Goal: Task Accomplishment & Management: Complete application form

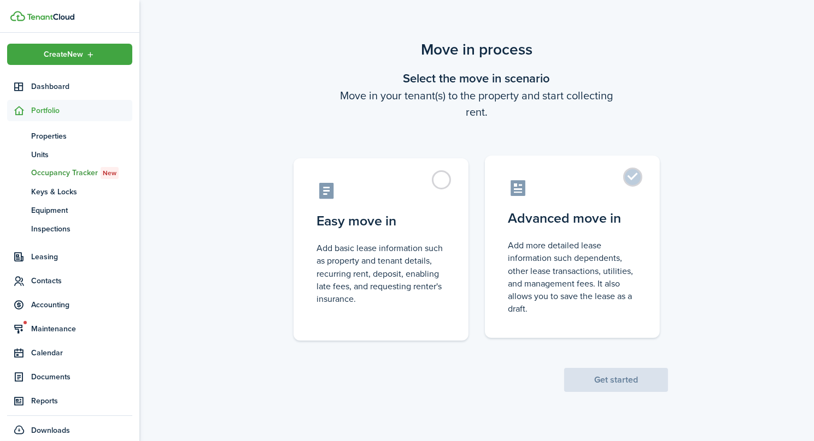
click at [529, 246] on control-radio-card-description "Add more detailed lease information such dependents, other lease transactions, …" at bounding box center [572, 277] width 129 height 76
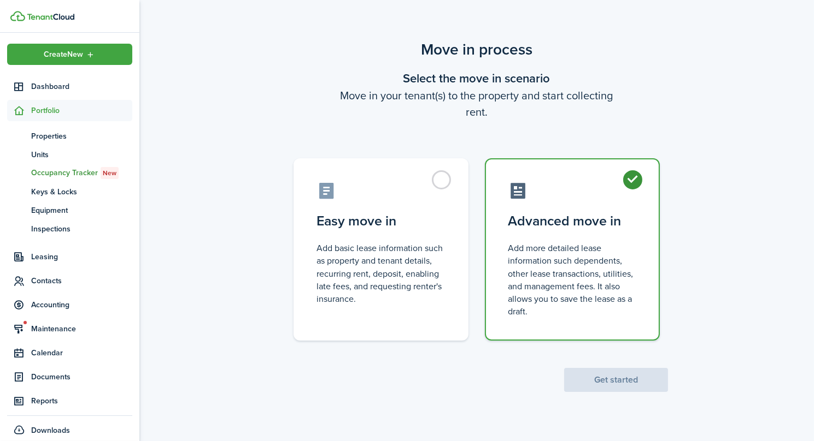
radio input "true"
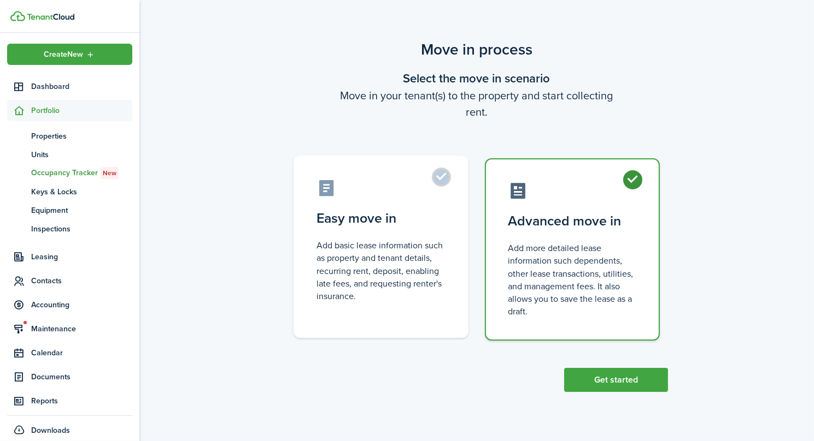
click at [433, 251] on control-radio-card-description "Add basic lease information such as property and tenant details, recurring rent…" at bounding box center [380, 270] width 129 height 63
radio input "true"
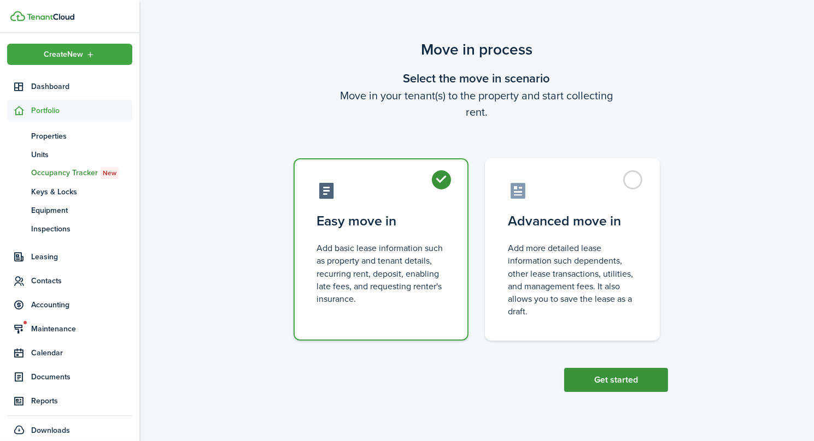
click at [620, 382] on button "Get started" at bounding box center [616, 380] width 104 height 24
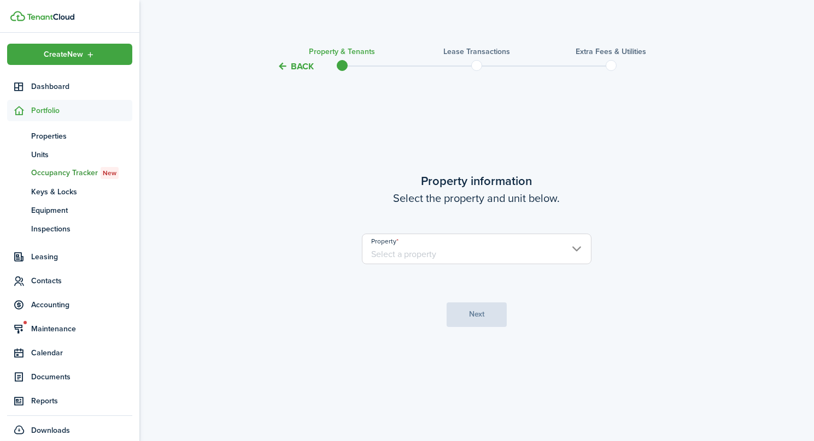
click at [455, 246] on input "Property" at bounding box center [476, 249] width 229 height 31
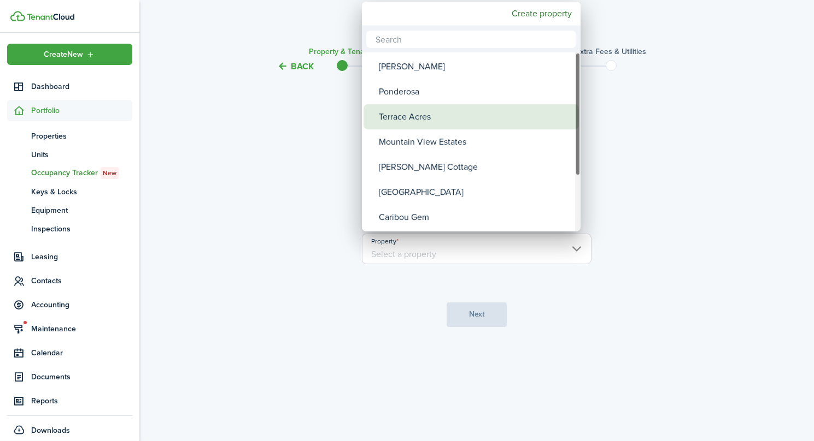
click at [426, 109] on div "Terrace Acres" at bounding box center [475, 116] width 193 height 25
type input "Terrace Acres"
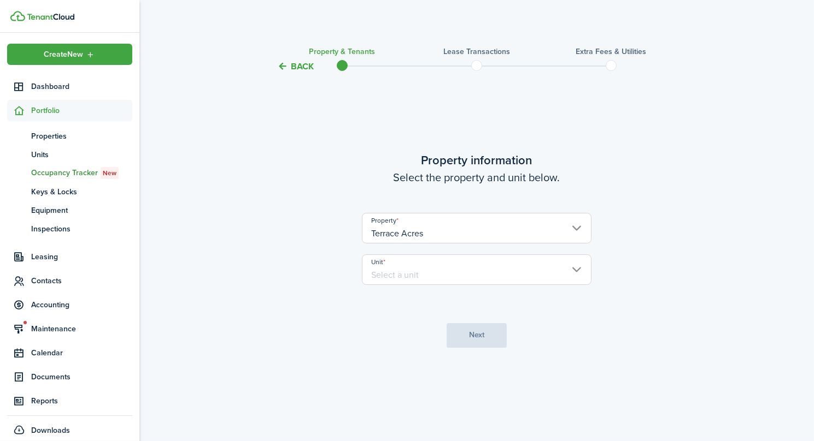
click at [449, 267] on input "Unit" at bounding box center [476, 270] width 229 height 31
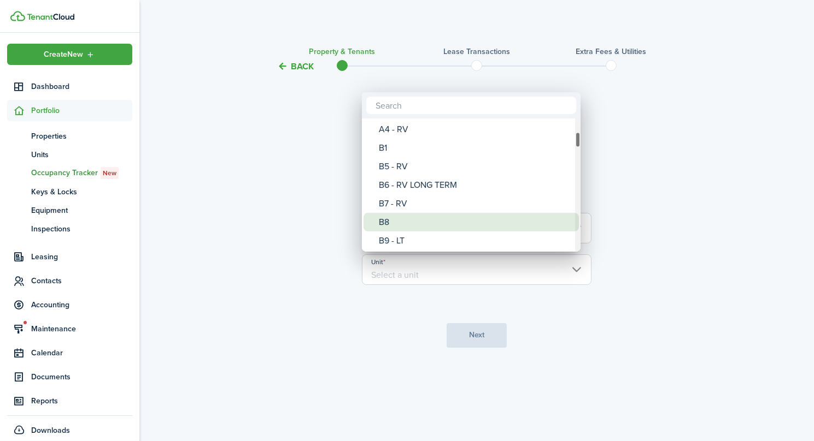
click at [419, 223] on div "B8" at bounding box center [475, 222] width 193 height 19
type input "B8"
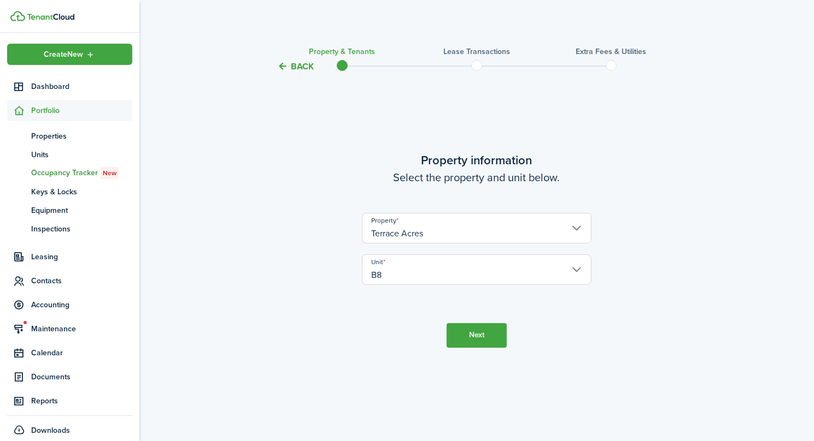
click at [476, 334] on button "Next" at bounding box center [476, 335] width 60 height 25
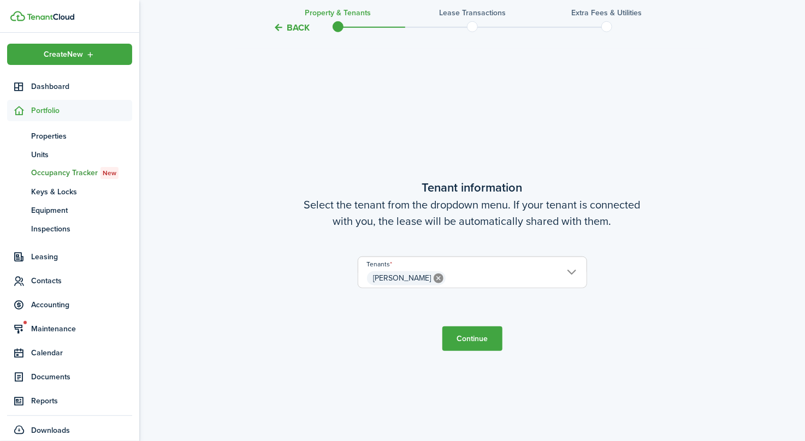
scroll to position [368, 0]
click at [471, 338] on button "Continue" at bounding box center [473, 338] width 60 height 25
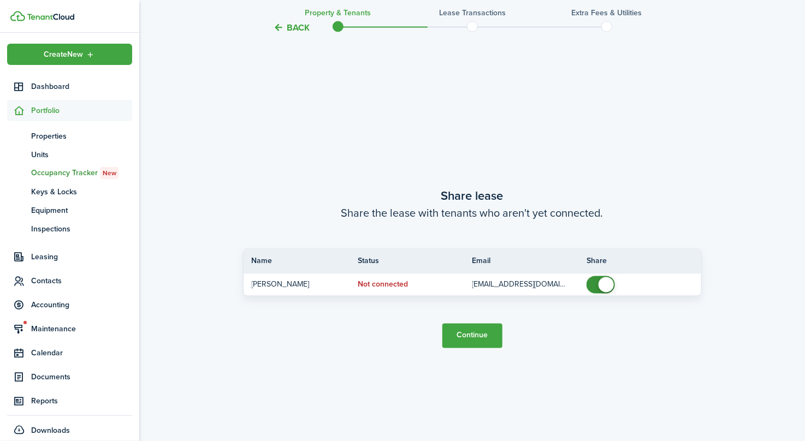
scroll to position [809, 0]
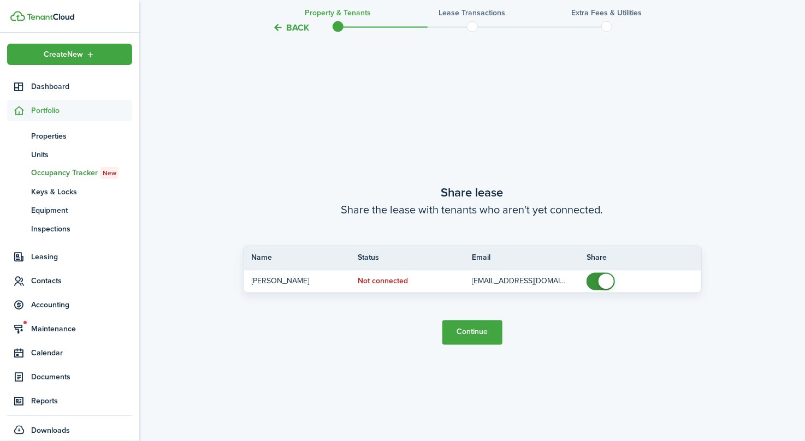
click at [483, 336] on button "Continue" at bounding box center [473, 333] width 60 height 25
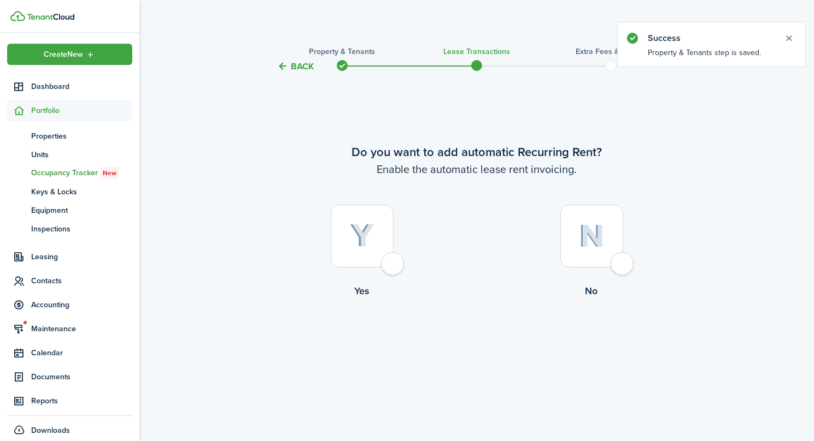
click at [393, 267] on div at bounding box center [362, 236] width 63 height 63
radio input "true"
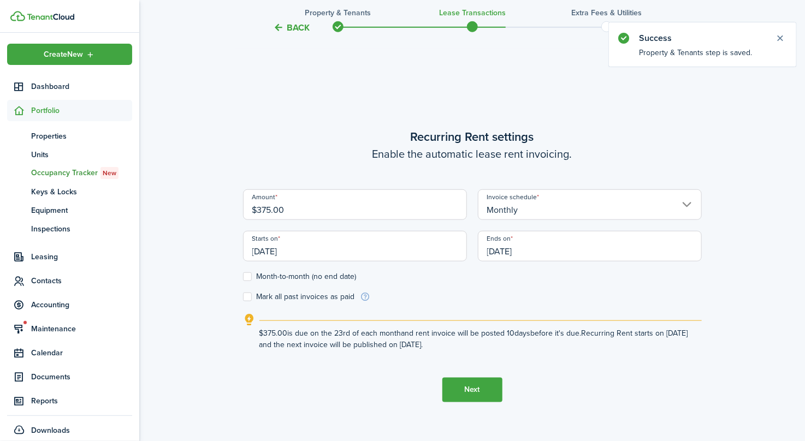
scroll to position [368, 0]
click at [312, 248] on input "[DATE]" at bounding box center [355, 246] width 224 height 31
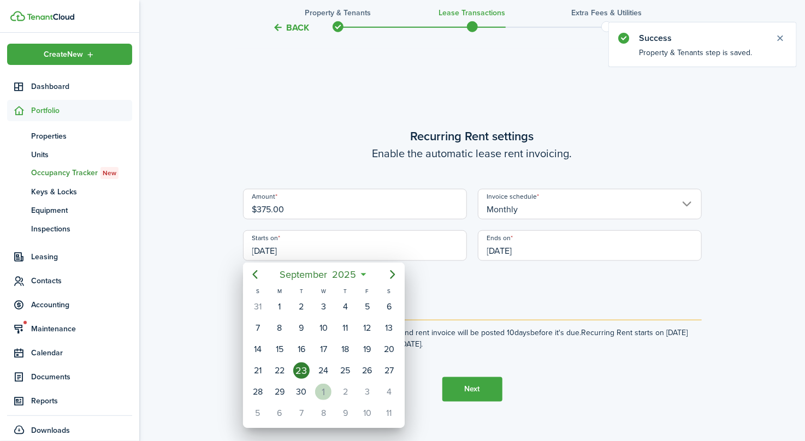
click at [329, 384] on div "1" at bounding box center [323, 392] width 16 height 16
type input "[DATE]"
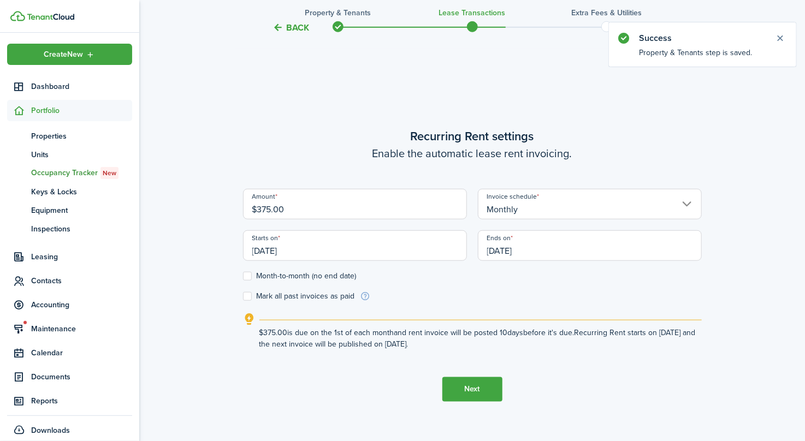
scroll to position [0, 0]
click at [545, 246] on input "[DATE]" at bounding box center [590, 246] width 224 height 31
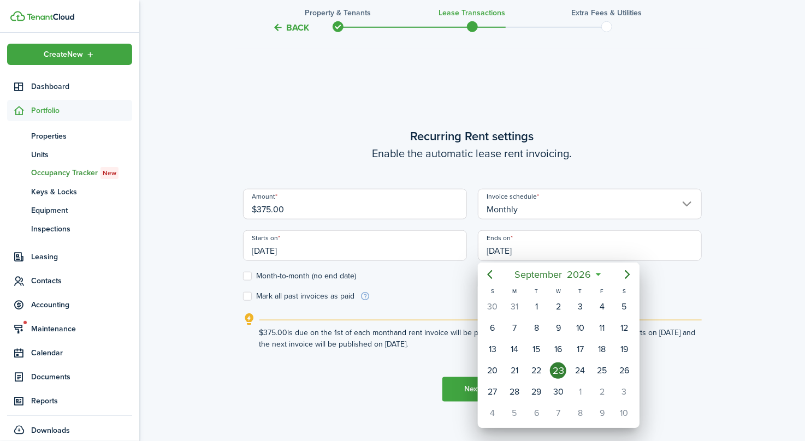
click at [546, 202] on div at bounding box center [403, 221] width 980 height 616
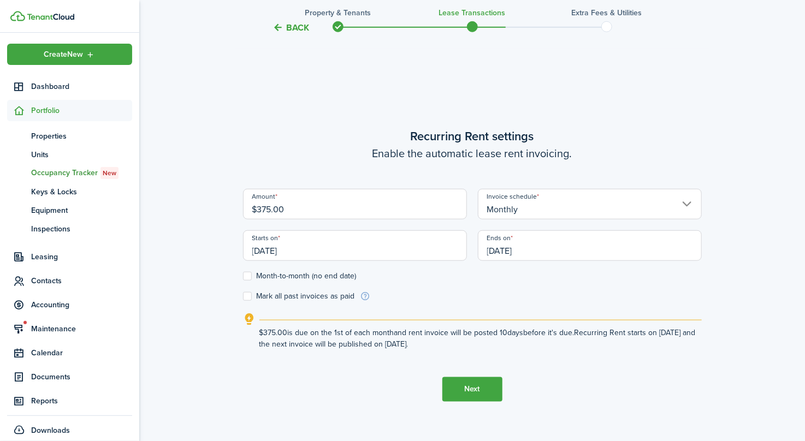
click at [546, 202] on input "Monthly" at bounding box center [590, 204] width 224 height 31
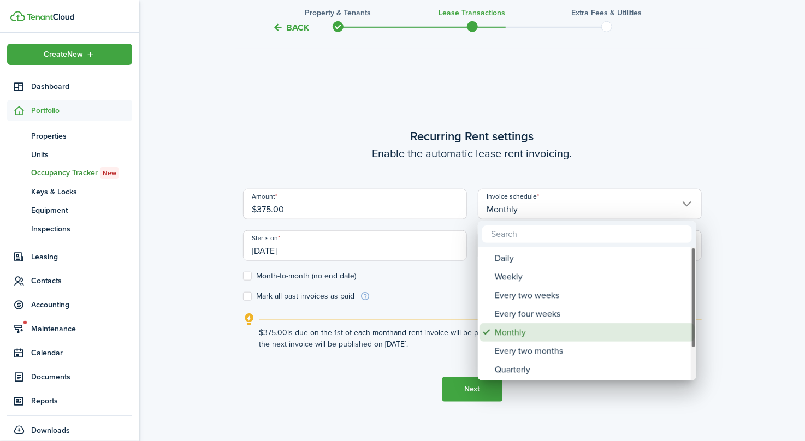
click at [529, 329] on div "Monthly" at bounding box center [591, 332] width 193 height 19
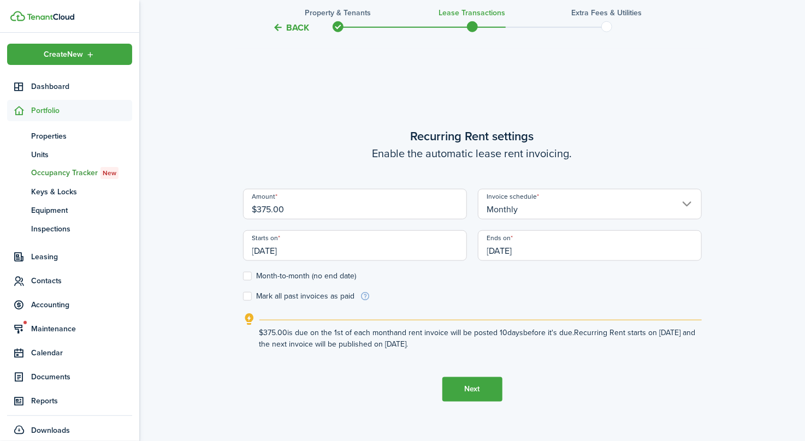
click at [249, 276] on label "Month-to-month (no end date)" at bounding box center [300, 276] width 114 height 9
click at [243, 276] on input "Month-to-month (no end date)" at bounding box center [243, 276] width 1 height 1
checkbox input "true"
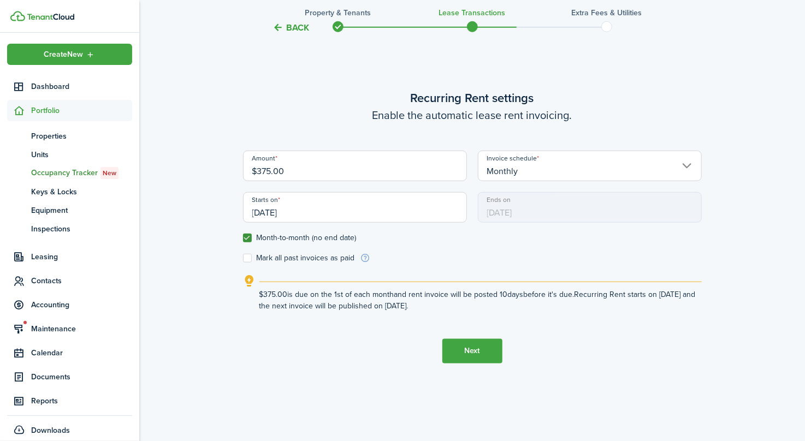
scroll to position [441, 0]
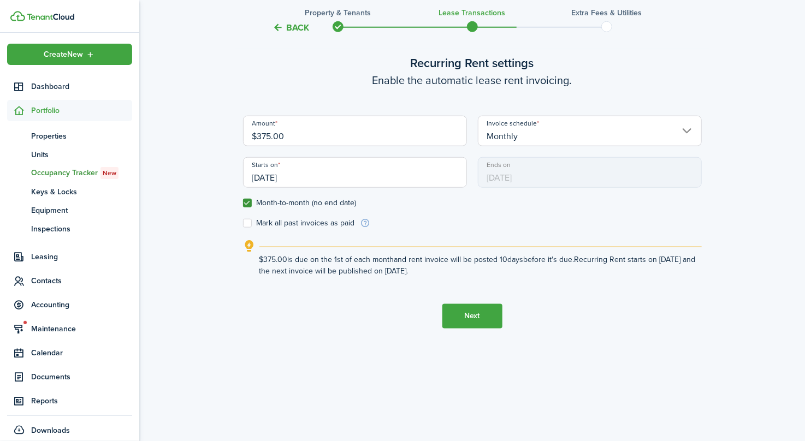
click at [492, 310] on button "Next" at bounding box center [473, 316] width 60 height 25
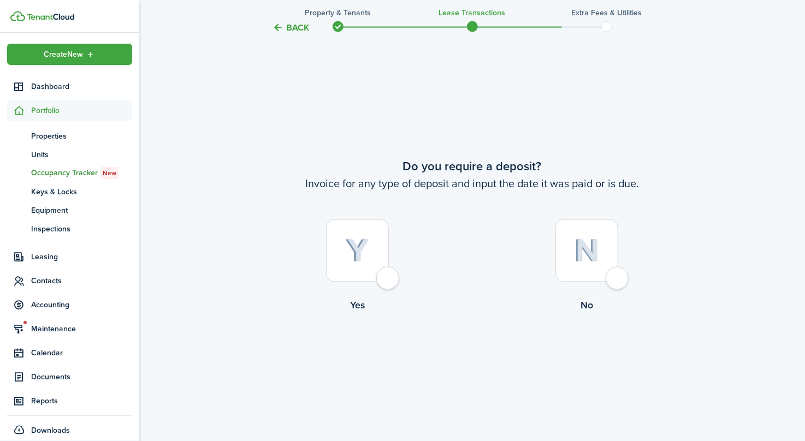
click at [389, 280] on div at bounding box center [357, 251] width 63 height 63
radio input "true"
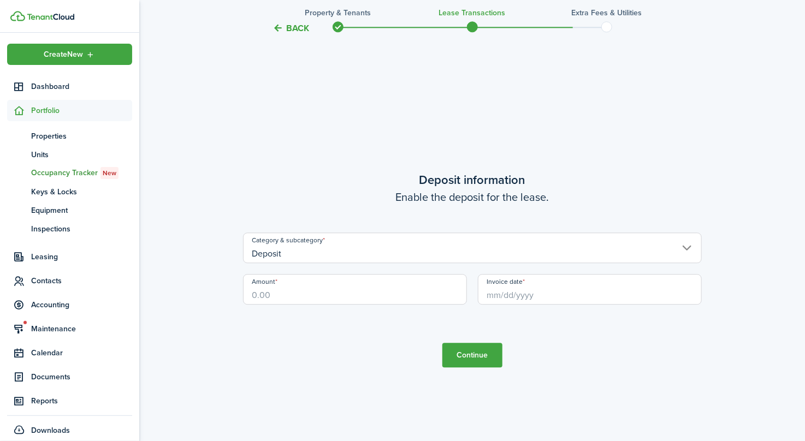
scroll to position [1251, 0]
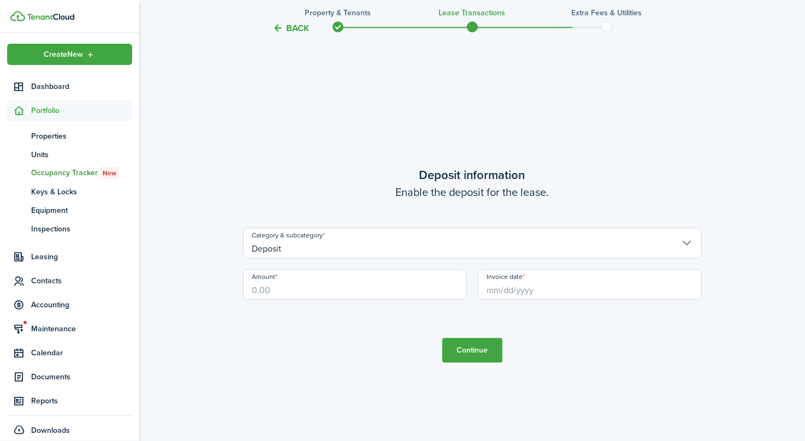
click at [337, 287] on input "Amount" at bounding box center [355, 284] width 224 height 31
click at [512, 289] on input "Invoice date" at bounding box center [590, 284] width 224 height 31
type input "$375.00"
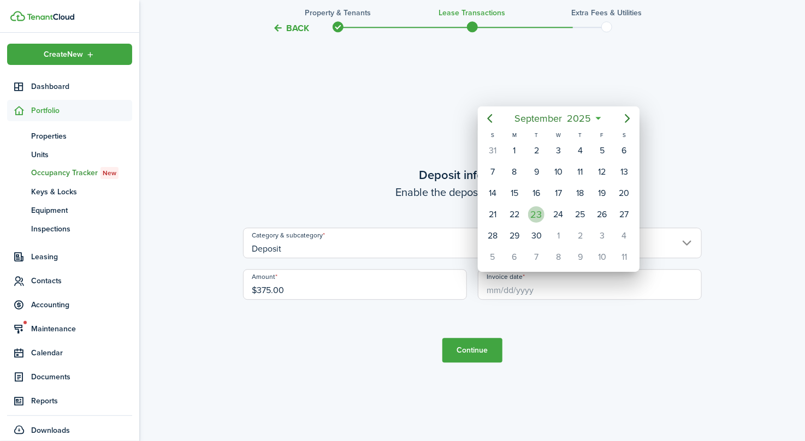
click at [534, 208] on div "23" at bounding box center [536, 215] width 16 height 16
type input "[DATE]"
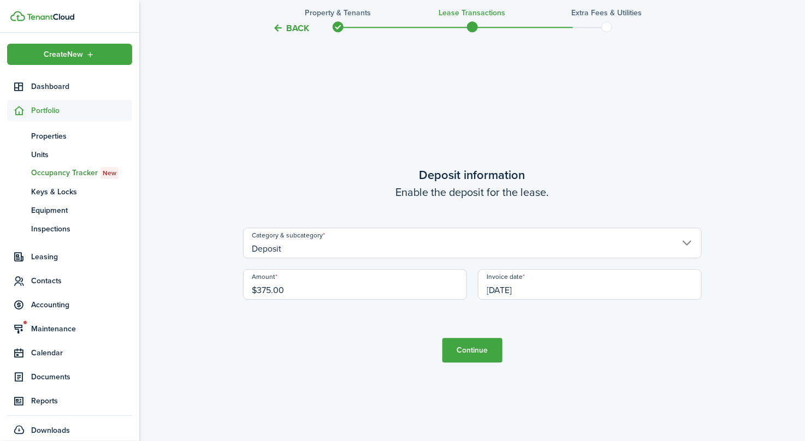
click at [460, 355] on button "Continue" at bounding box center [473, 350] width 60 height 25
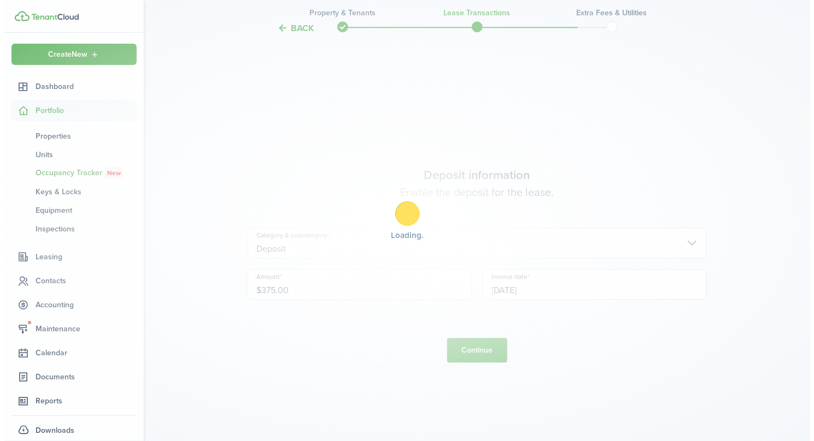
scroll to position [0, 0]
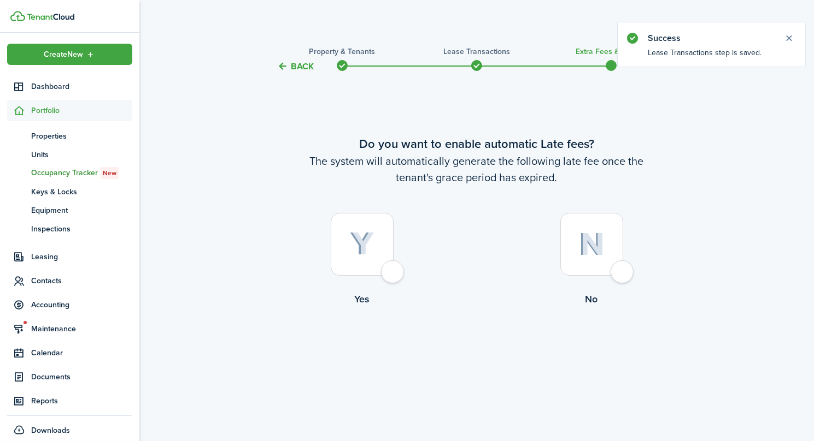
click at [393, 276] on div at bounding box center [362, 244] width 63 height 63
radio input "true"
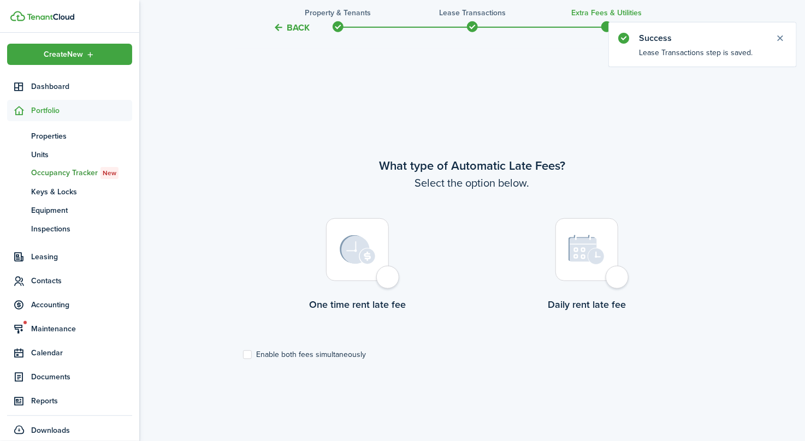
scroll to position [368, 0]
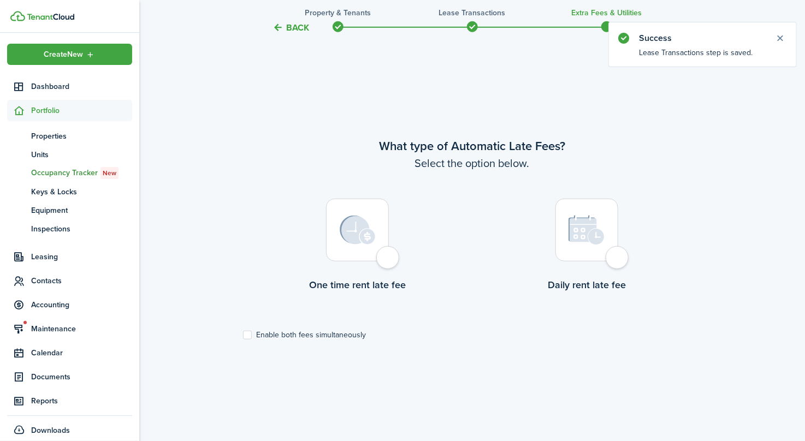
click at [245, 335] on label "Enable both fees simultaneously" at bounding box center [304, 335] width 123 height 9
click at [243, 335] on input "Enable both fees simultaneously" at bounding box center [243, 335] width 1 height 1
checkbox input "true"
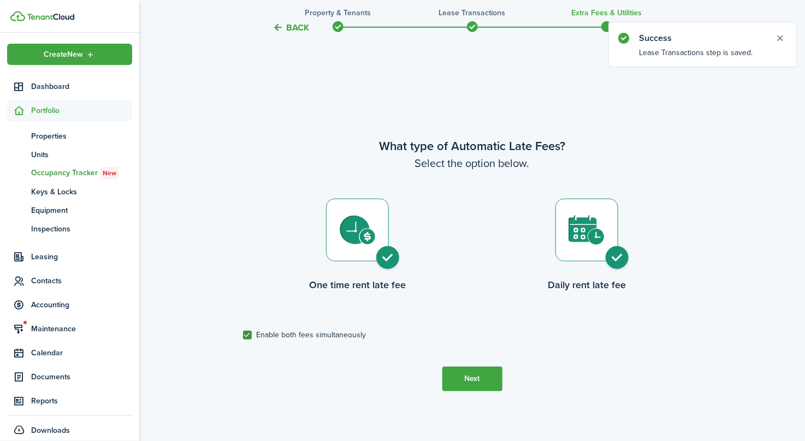
click at [475, 377] on button "Next" at bounding box center [473, 379] width 60 height 25
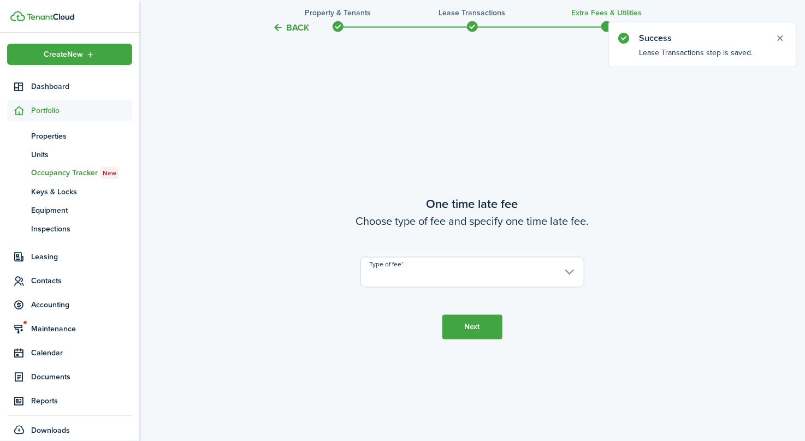
scroll to position [809, 0]
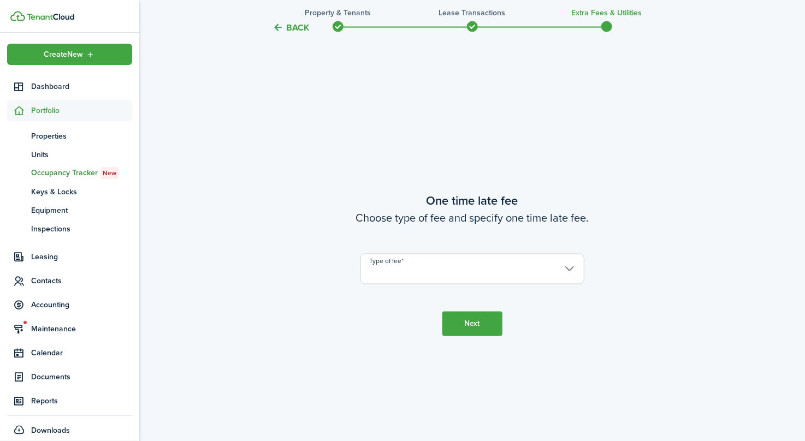
click at [433, 269] on input "Type of fee" at bounding box center [473, 269] width 224 height 31
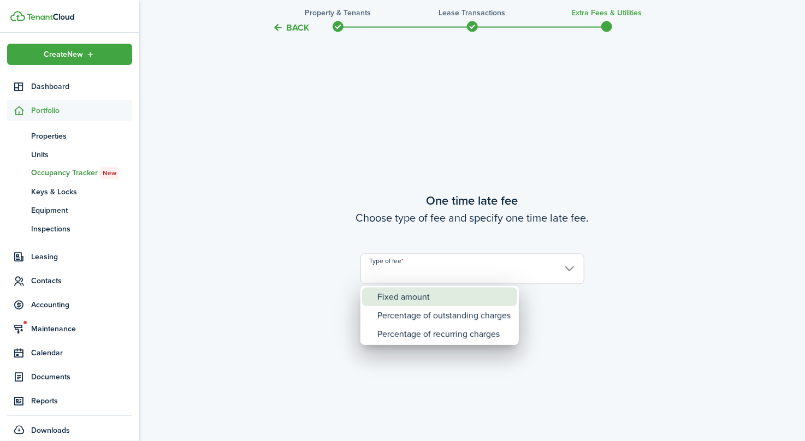
click at [436, 300] on div "Fixed amount" at bounding box center [444, 297] width 133 height 19
type input "Fixed amount"
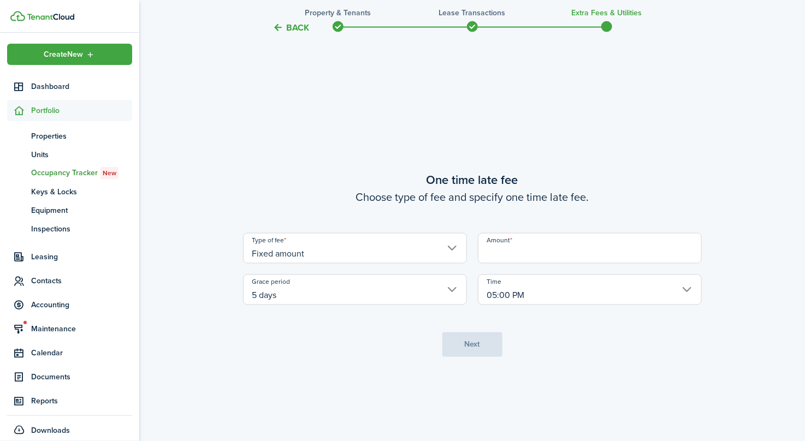
click at [524, 246] on input "Amount" at bounding box center [590, 248] width 224 height 31
type input "$50.00"
click at [479, 341] on button "Next" at bounding box center [473, 345] width 60 height 25
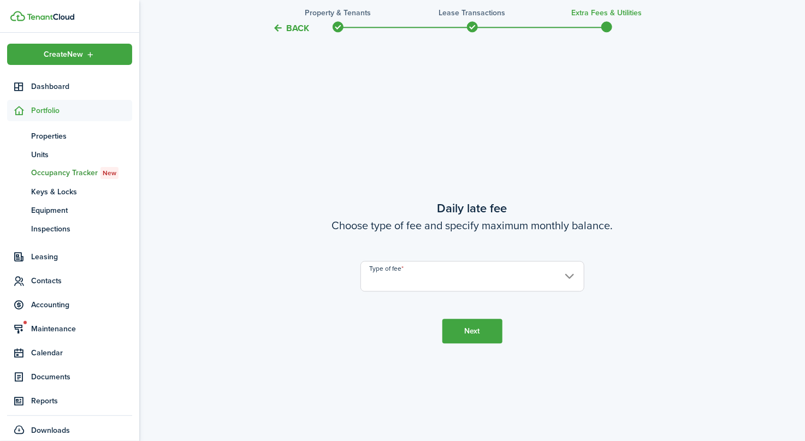
scroll to position [1251, 0]
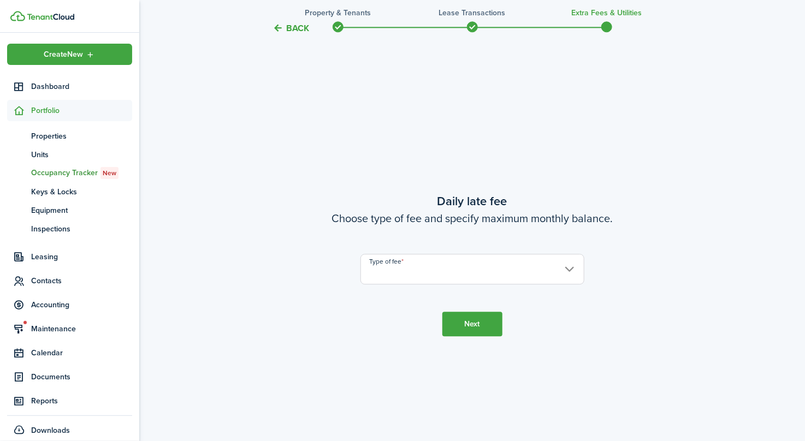
click at [408, 260] on input "Type of fee" at bounding box center [473, 269] width 224 height 31
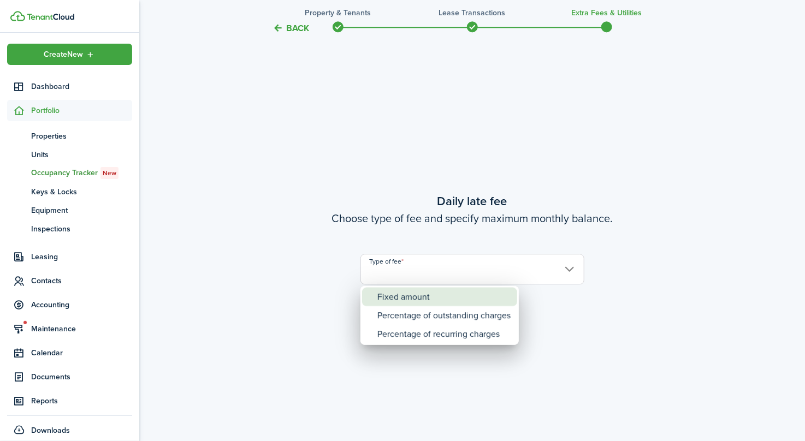
click at [410, 297] on div "Fixed amount" at bounding box center [444, 297] width 133 height 19
type input "Fixed amount"
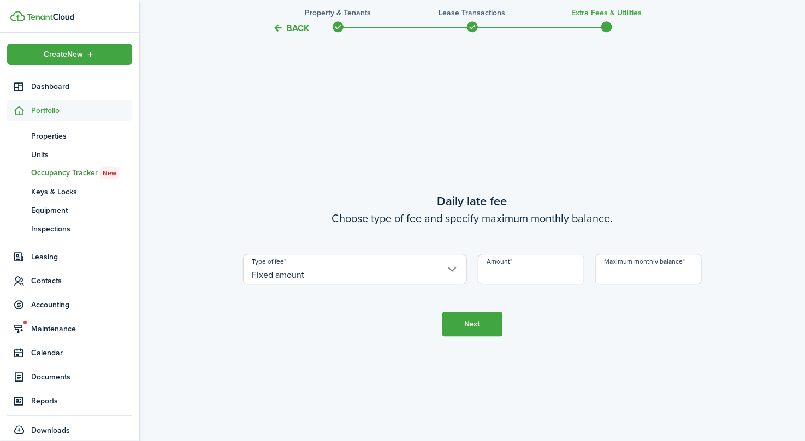
click at [536, 276] on input "Amount" at bounding box center [531, 269] width 107 height 31
type input "$10.00"
click at [623, 276] on input "Maximum monthly balance" at bounding box center [649, 269] width 107 height 31
type input "$200.00"
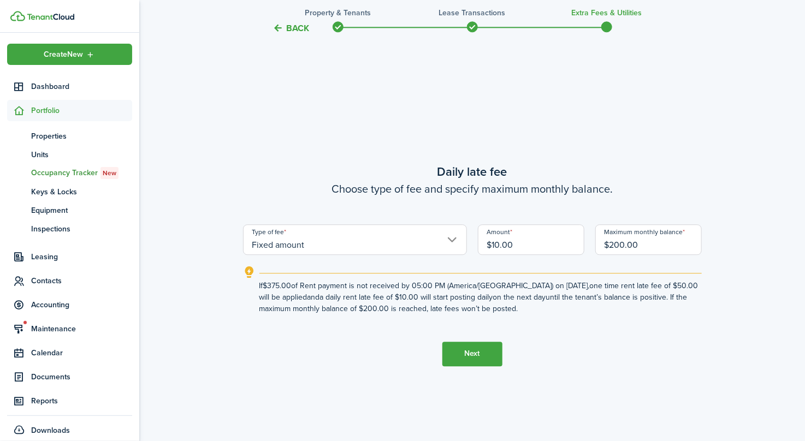
click at [476, 350] on button "Next" at bounding box center [473, 354] width 60 height 25
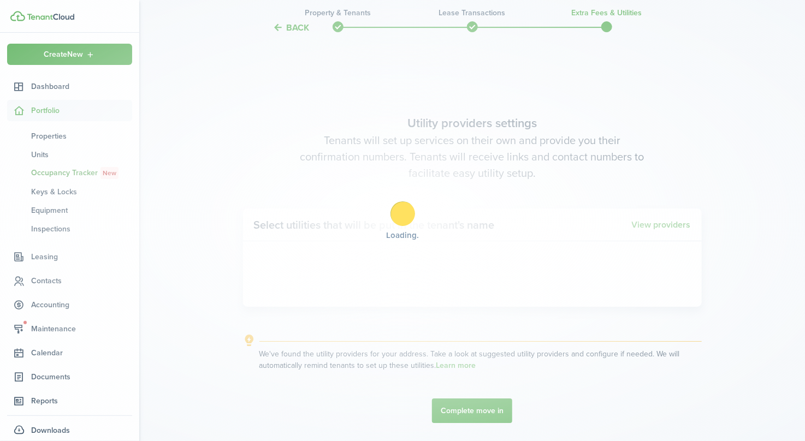
scroll to position [1692, 0]
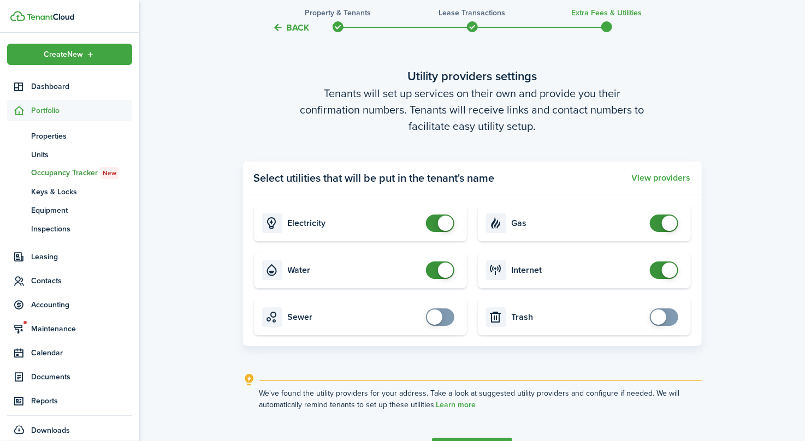
drag, startPoint x: 446, startPoint y: 270, endPoint x: 448, endPoint y: 258, distance: 12.1
click at [446, 268] on span at bounding box center [445, 270] width 15 height 15
checkbox input "false"
click at [445, 222] on span at bounding box center [445, 223] width 15 height 15
checkbox input "false"
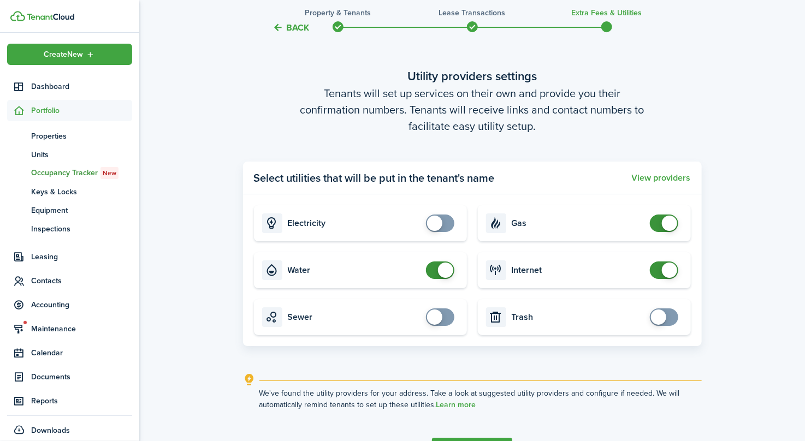
click at [445, 270] on span at bounding box center [445, 270] width 15 height 15
checkbox input "false"
click at [670, 223] on span at bounding box center [669, 223] width 15 height 15
checkbox input "false"
click at [666, 269] on span at bounding box center [669, 270] width 15 height 15
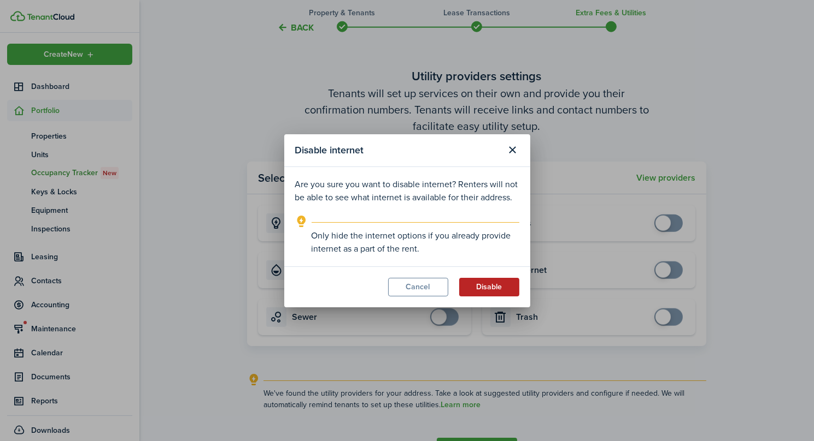
click at [462, 290] on button "Disable" at bounding box center [489, 287] width 60 height 19
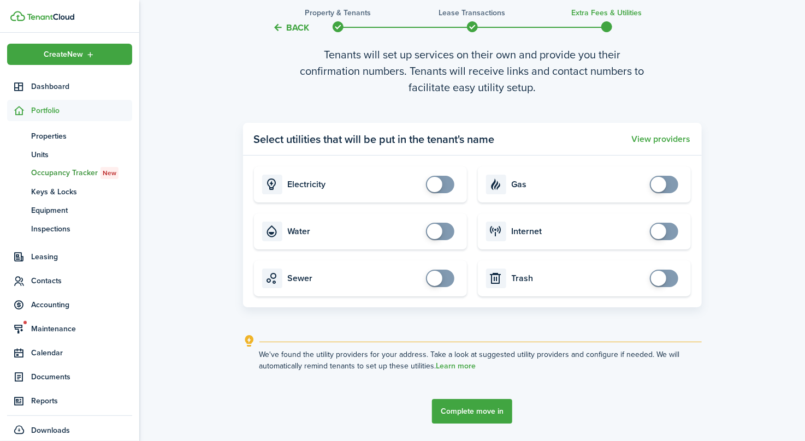
scroll to position [1765, 0]
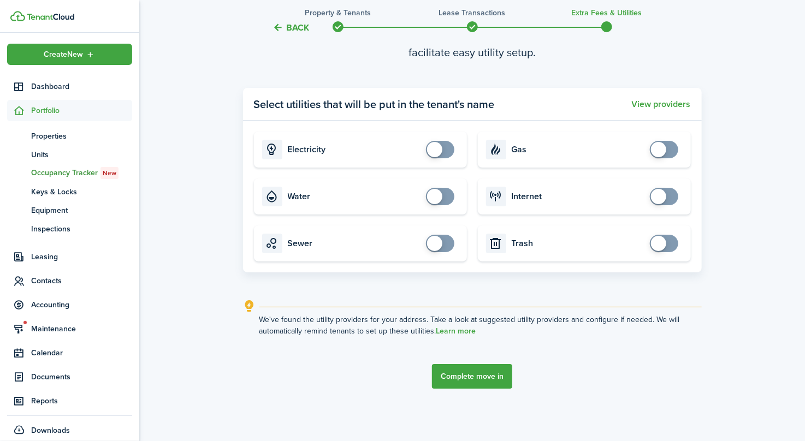
click at [492, 377] on button "Complete move in" at bounding box center [472, 376] width 80 height 25
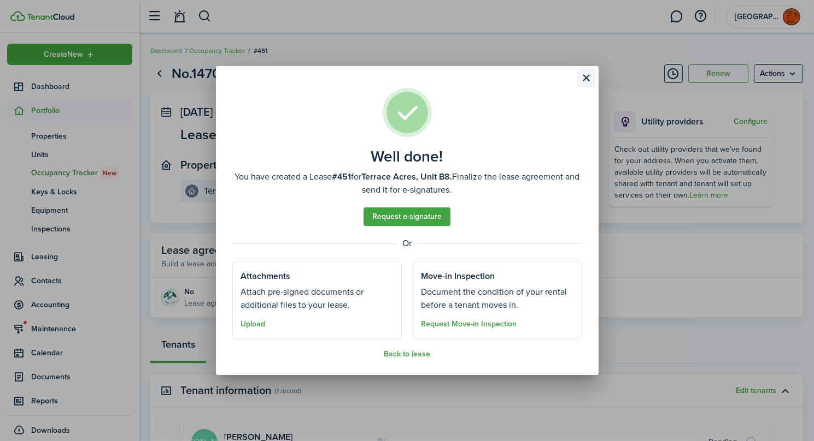
click at [588, 74] on button "Close modal" at bounding box center [586, 78] width 19 height 19
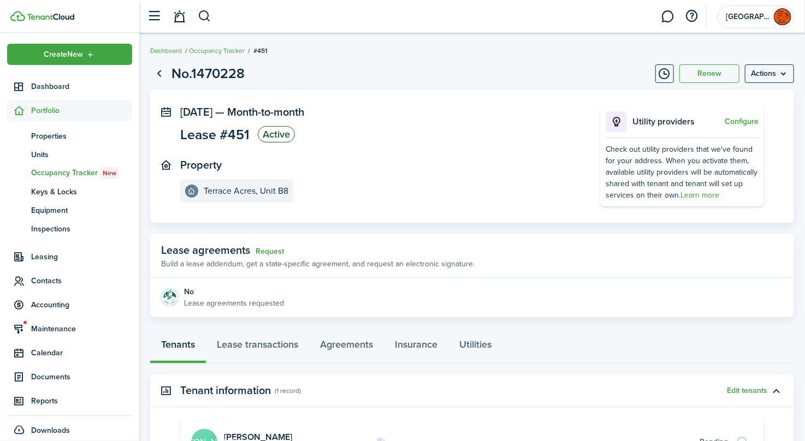
scroll to position [109, 0]
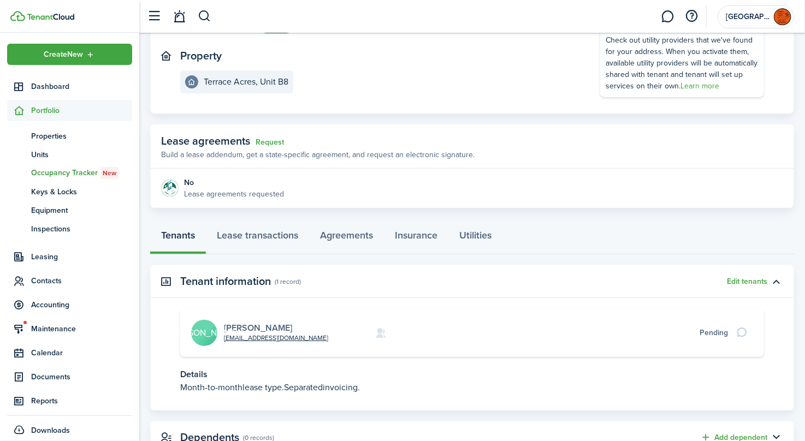
click at [243, 331] on link "[PERSON_NAME]" at bounding box center [258, 328] width 68 height 13
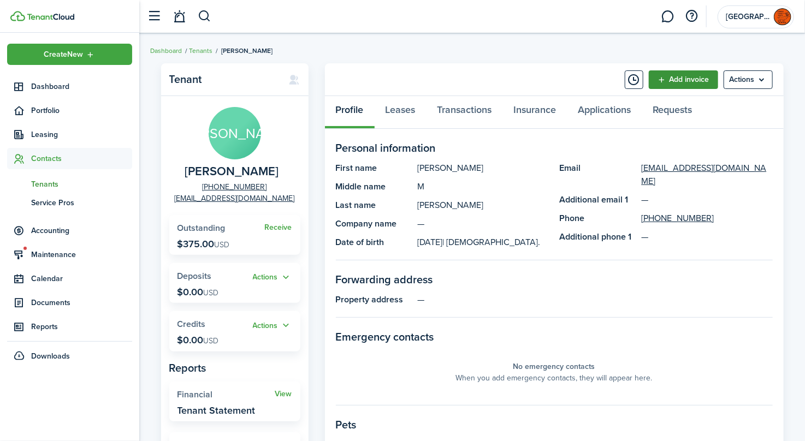
click at [670, 80] on link "Add invoice" at bounding box center [683, 79] width 69 height 19
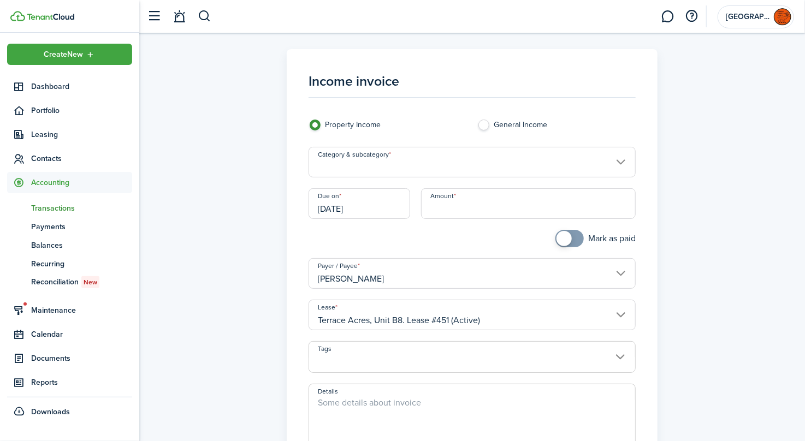
click at [432, 161] on input "Category & subcategory" at bounding box center [472, 162] width 327 height 31
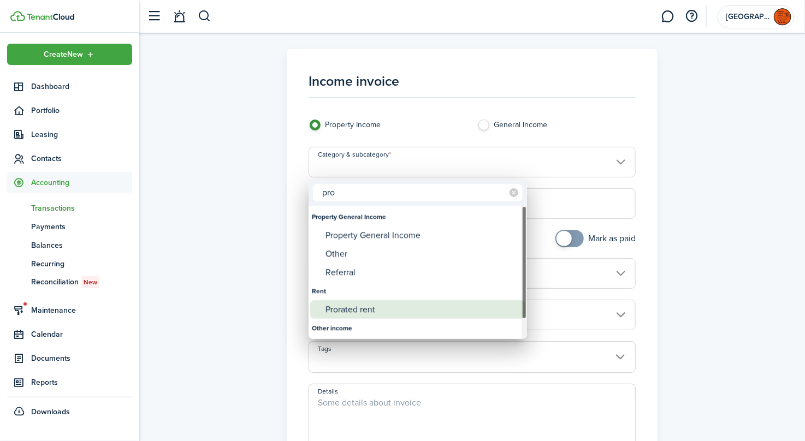
type input "pro"
click at [385, 305] on div "Prorated rent" at bounding box center [422, 309] width 193 height 19
type input "Rent / Prorated rent"
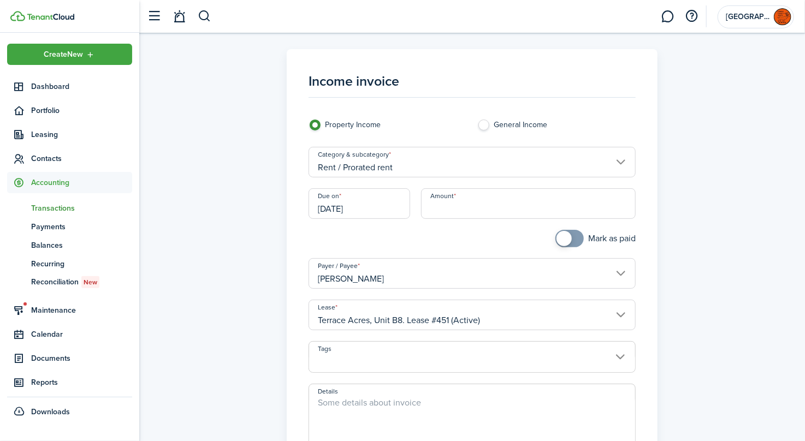
click at [474, 205] on input "Amount" at bounding box center [528, 203] width 215 height 31
click at [499, 205] on input "Amount" at bounding box center [528, 203] width 215 height 31
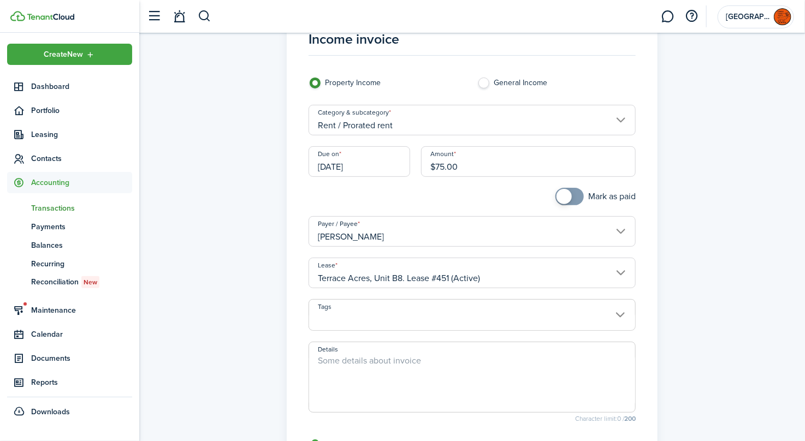
scroll to position [191, 0]
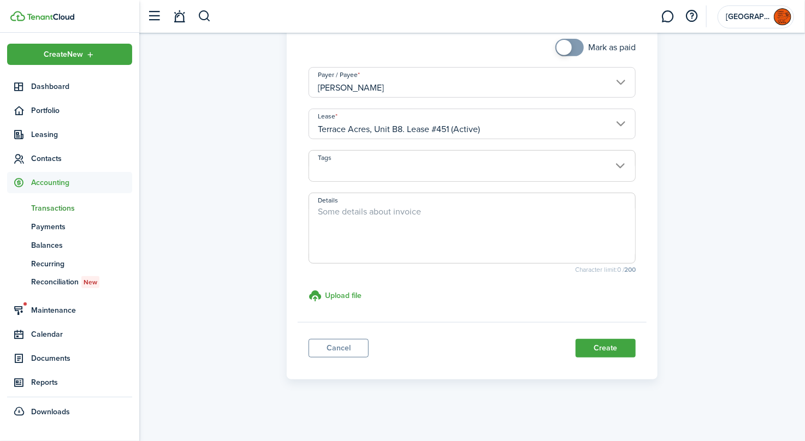
type input "$75.00"
click at [369, 219] on textarea "Details" at bounding box center [472, 231] width 326 height 52
type textarea "pro rated rent for [DATE] estimated move on [DATE]"
click at [614, 346] on button "Create" at bounding box center [606, 348] width 60 height 19
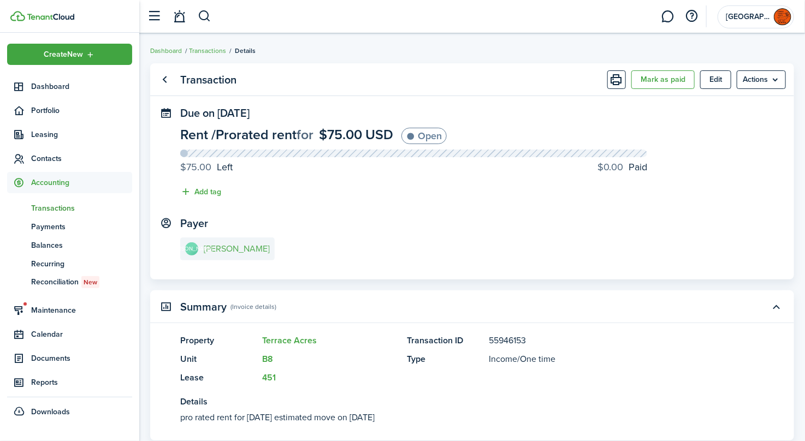
click at [223, 240] on link "[PERSON_NAME]" at bounding box center [227, 249] width 95 height 23
